Goal: Task Accomplishment & Management: Complete application form

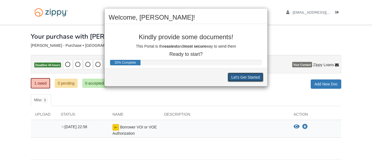
click at [235, 77] on button "Let's Get Started" at bounding box center [246, 77] width 36 height 9
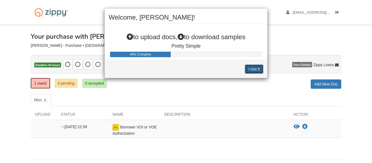
click at [250, 70] on button "I Get It" at bounding box center [254, 69] width 19 height 9
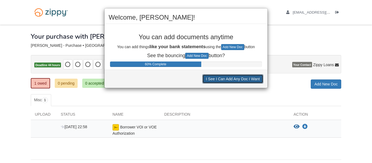
click at [248, 81] on button "I See I Can Add Any Doc I Want" at bounding box center [233, 78] width 61 height 9
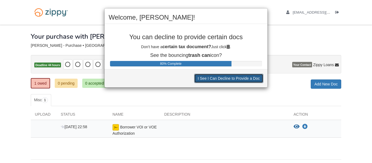
click at [248, 81] on button "I See I Can Decline to Provide a Doc" at bounding box center [228, 78] width 69 height 9
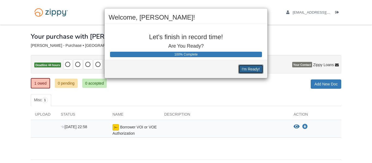
click at [248, 73] on button "I'm Ready!" at bounding box center [251, 69] width 25 height 9
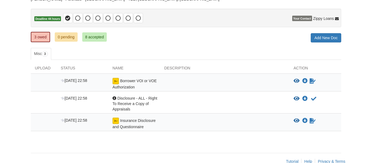
scroll to position [58, 0]
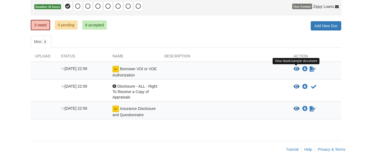
click at [298, 69] on icon "View Borrower VOI or VOE Authorization" at bounding box center [297, 69] width 6 height 5
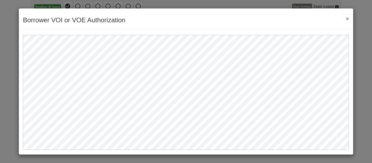
click at [348, 18] on button "×" at bounding box center [346, 19] width 6 height 6
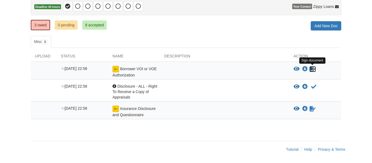
click at [313, 68] on icon "Sign Form" at bounding box center [313, 69] width 6 height 5
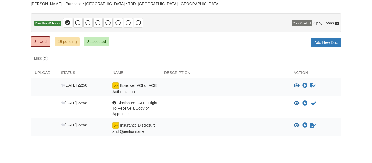
scroll to position [42, 0]
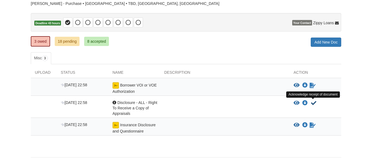
click at [314, 104] on icon "Acknowledge receipt of document" at bounding box center [313, 103] width 5 height 5
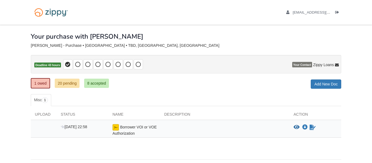
scroll to position [19, 0]
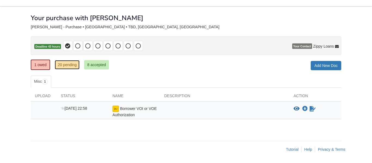
click at [73, 64] on link "20 pending" at bounding box center [67, 64] width 25 height 9
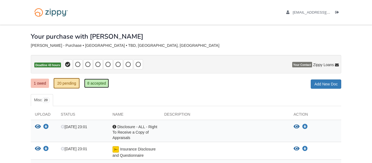
click at [97, 84] on link "8 accepted" at bounding box center [96, 83] width 25 height 9
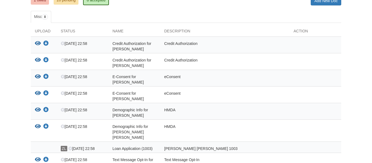
scroll to position [88, 0]
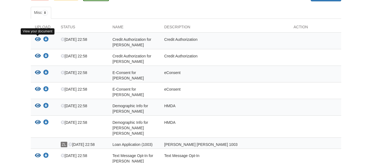
click at [38, 40] on icon "View Credit Authorization for Curtis Hickson" at bounding box center [38, 39] width 6 height 5
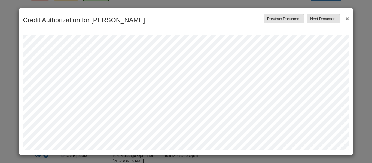
click at [348, 19] on button "×" at bounding box center [346, 19] width 6 height 10
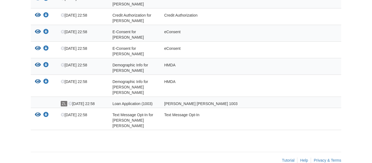
scroll to position [0, 0]
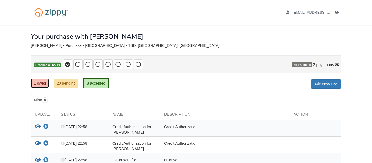
click at [37, 83] on link "1 owed" at bounding box center [40, 83] width 18 height 9
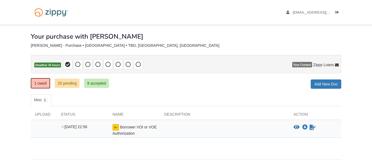
scroll to position [19, 0]
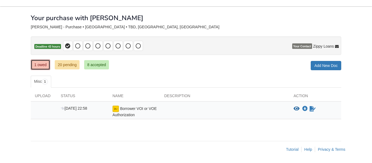
click at [41, 66] on link "1 owed" at bounding box center [40, 65] width 19 height 10
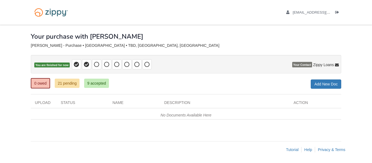
scroll to position [0, 0]
click at [97, 65] on icon at bounding box center [96, 64] width 5 height 5
click at [105, 65] on icon at bounding box center [106, 64] width 5 height 5
click at [116, 68] on span at bounding box center [116, 64] width 9 height 10
